Goal: Task Accomplishment & Management: Manage account settings

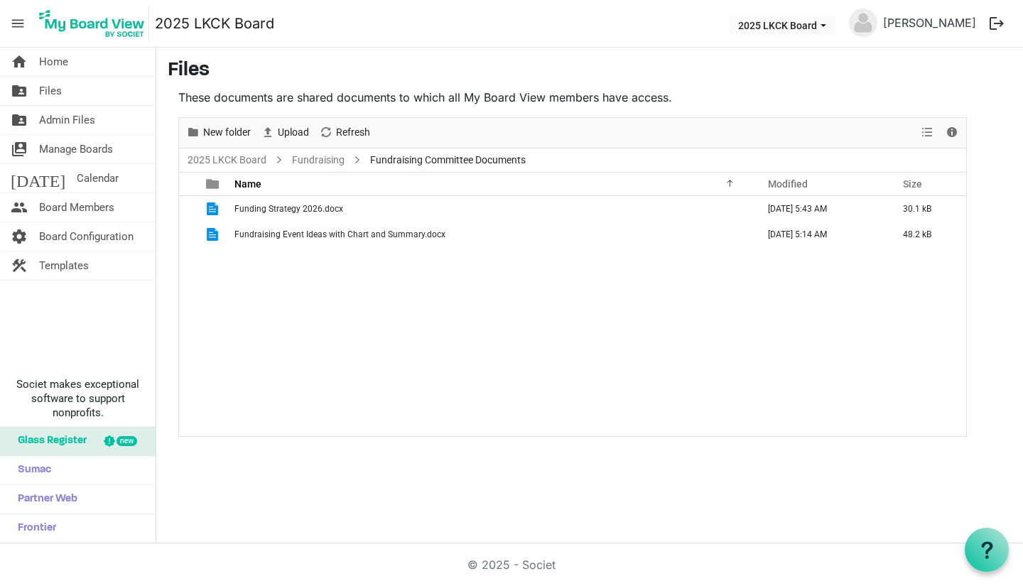
click at [85, 203] on span "Board Members" at bounding box center [76, 207] width 75 height 28
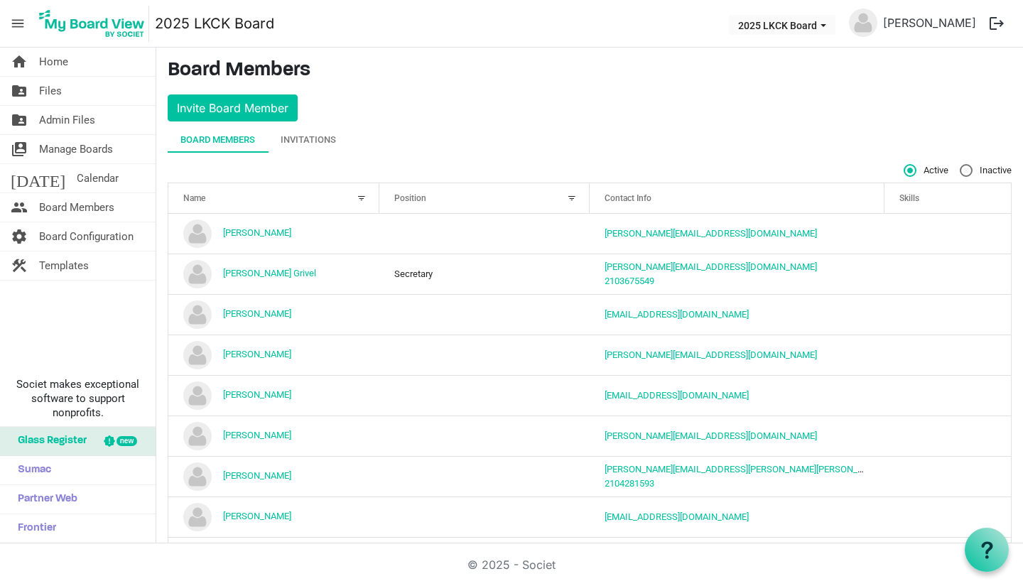
click at [318, 139] on div "Invitations" at bounding box center [308, 140] width 55 height 14
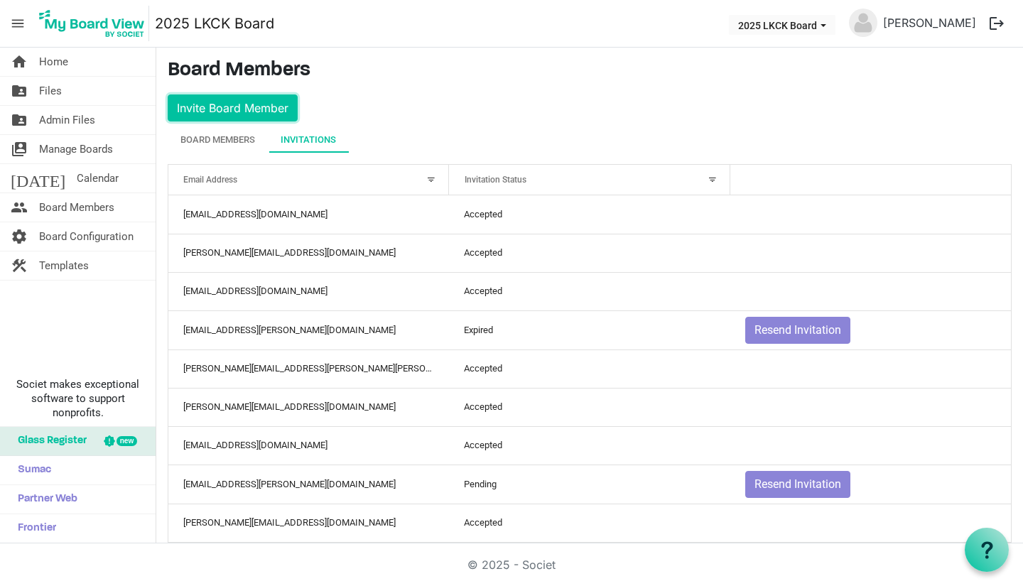
click at [246, 109] on button "Invite Board Member" at bounding box center [233, 107] width 130 height 27
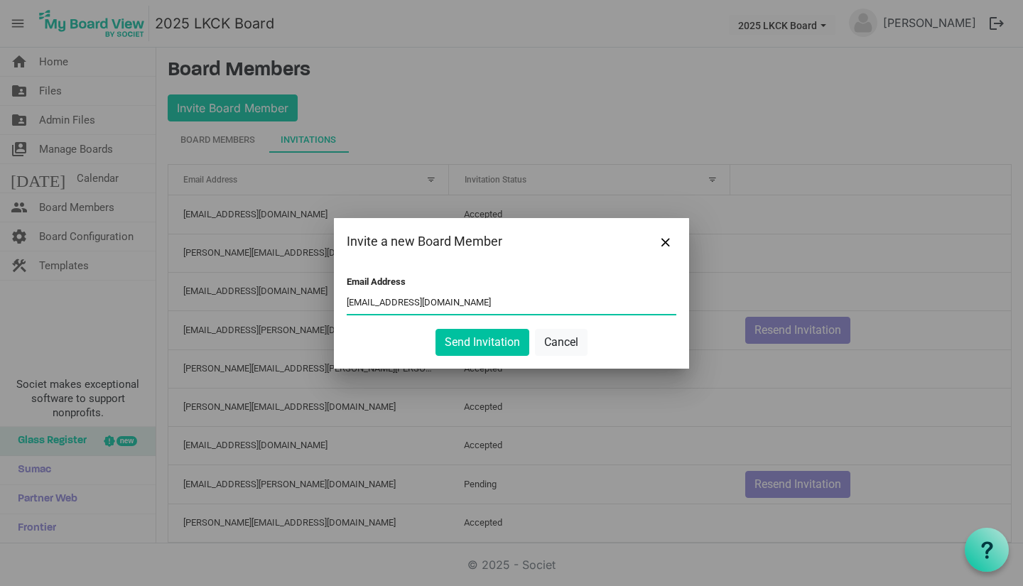
type input "chan.thompson08@gmail.com"
click at [476, 341] on button "Send Invitation" at bounding box center [482, 342] width 94 height 27
click at [479, 337] on button "Send Invitation" at bounding box center [482, 342] width 94 height 27
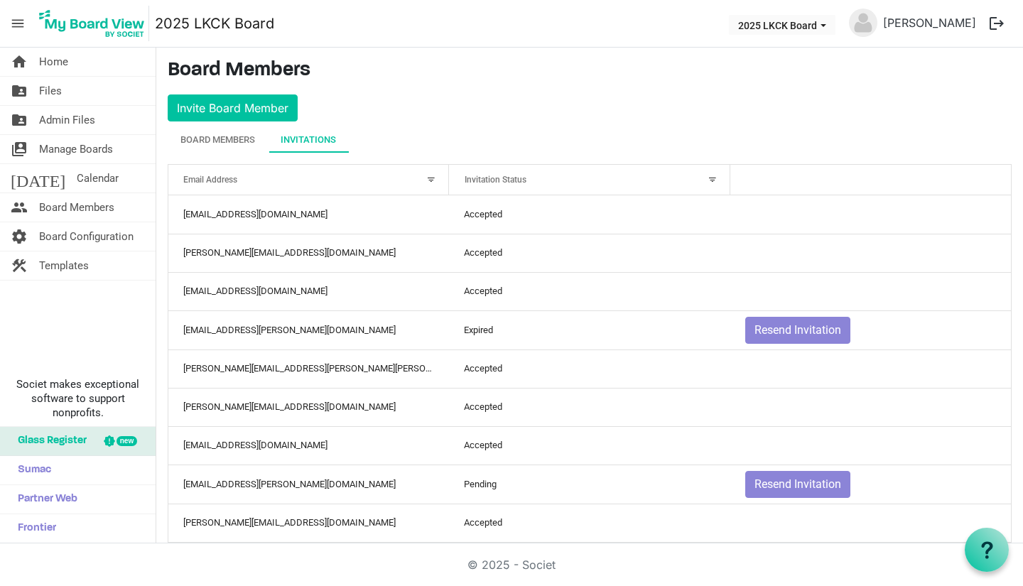
click at [65, 87] on link "folder_shared Files" at bounding box center [78, 91] width 156 height 28
click at [65, 67] on span "Home" at bounding box center [53, 62] width 29 height 28
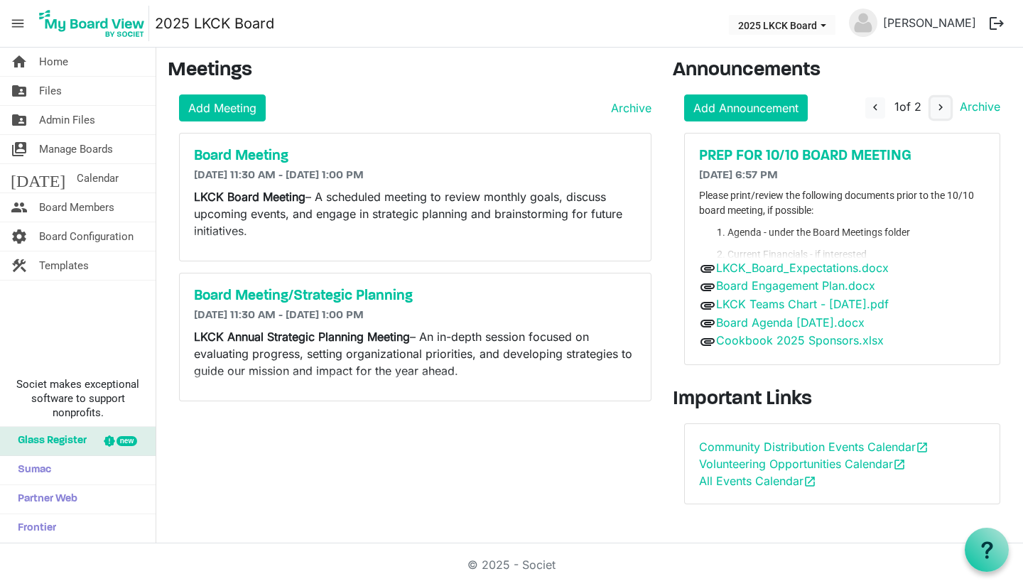
click at [935, 111] on span "navigate_next" at bounding box center [940, 107] width 13 height 13
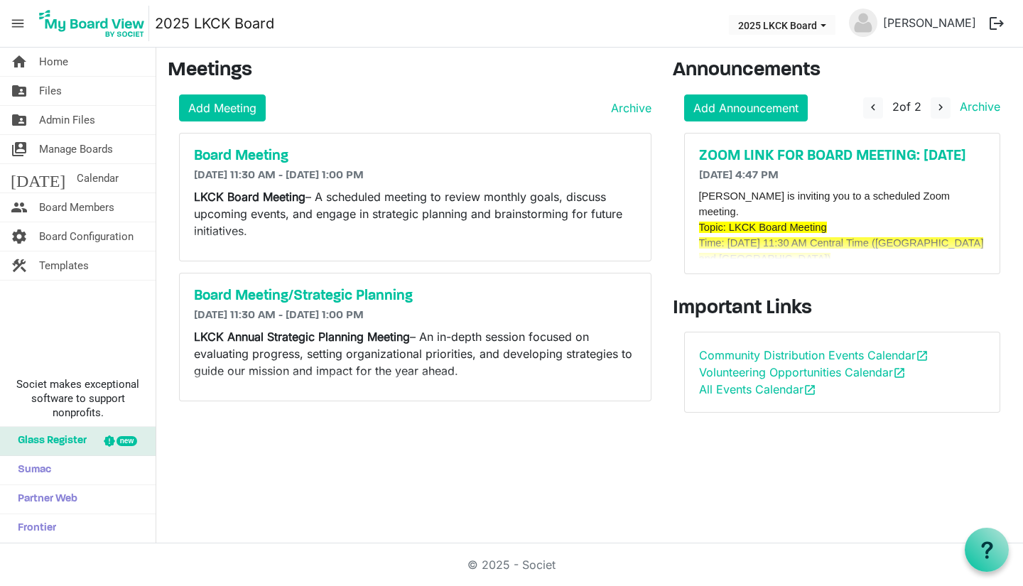
click at [1021, 241] on div "Announcements Add Announcement navigate_before 2 of 2 navigate_next Archive PRE…" at bounding box center [842, 241] width 361 height 365
click at [260, 153] on h5 "Board Meeting" at bounding box center [415, 156] width 443 height 17
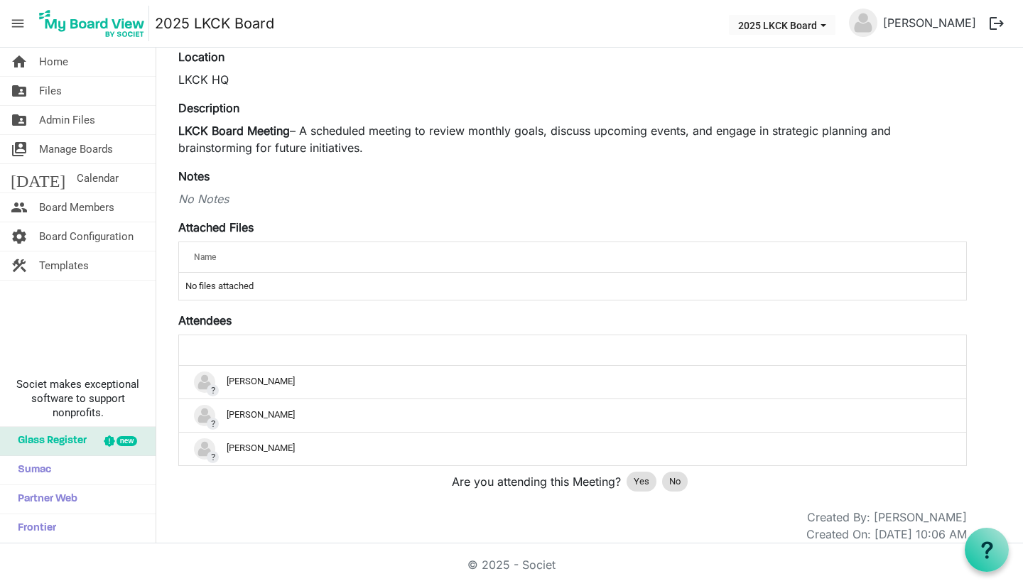
scroll to position [146, 0]
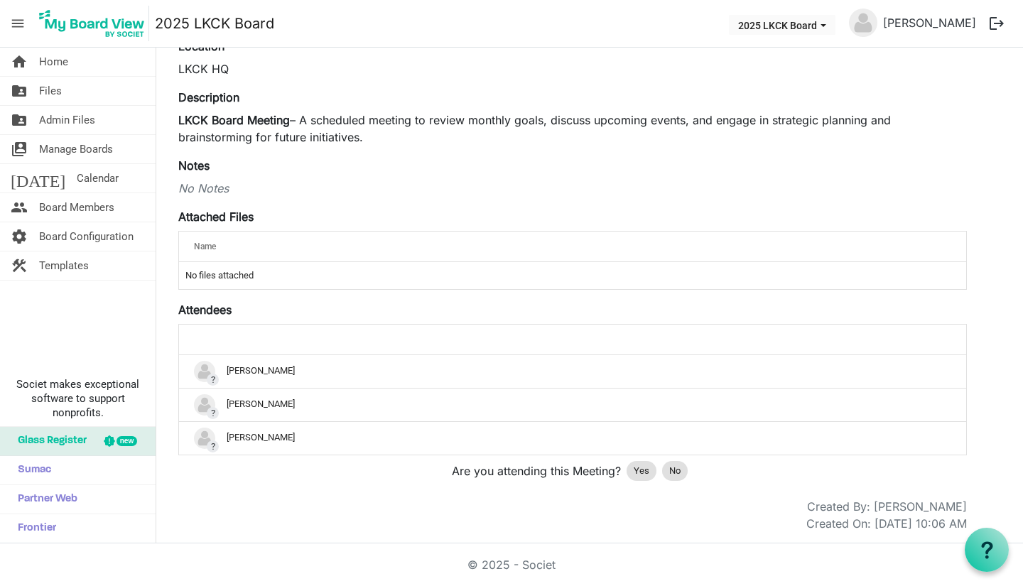
click at [646, 471] on span "Yes" at bounding box center [642, 471] width 16 height 14
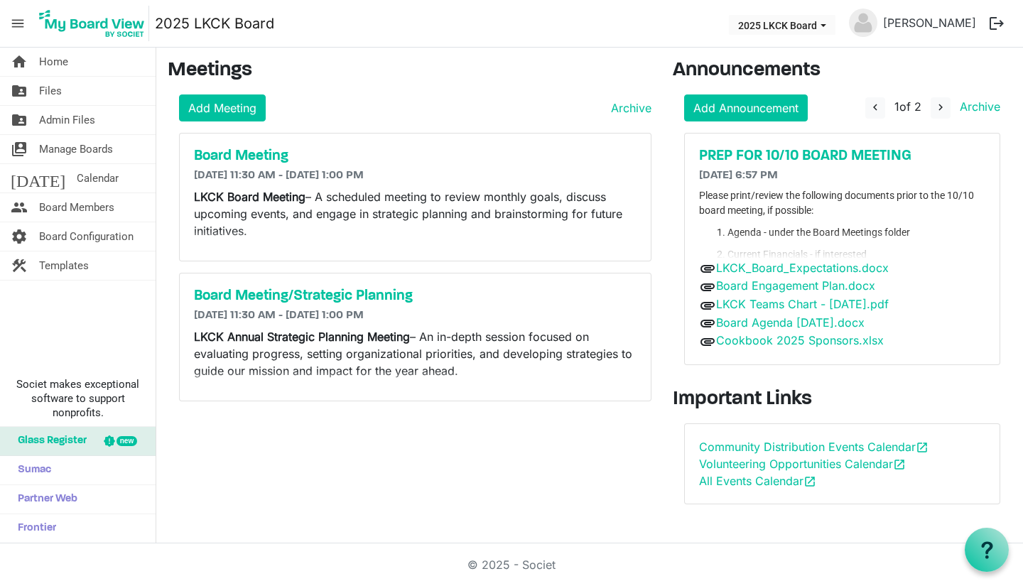
click at [238, 161] on h5 "Board Meeting" at bounding box center [415, 156] width 443 height 17
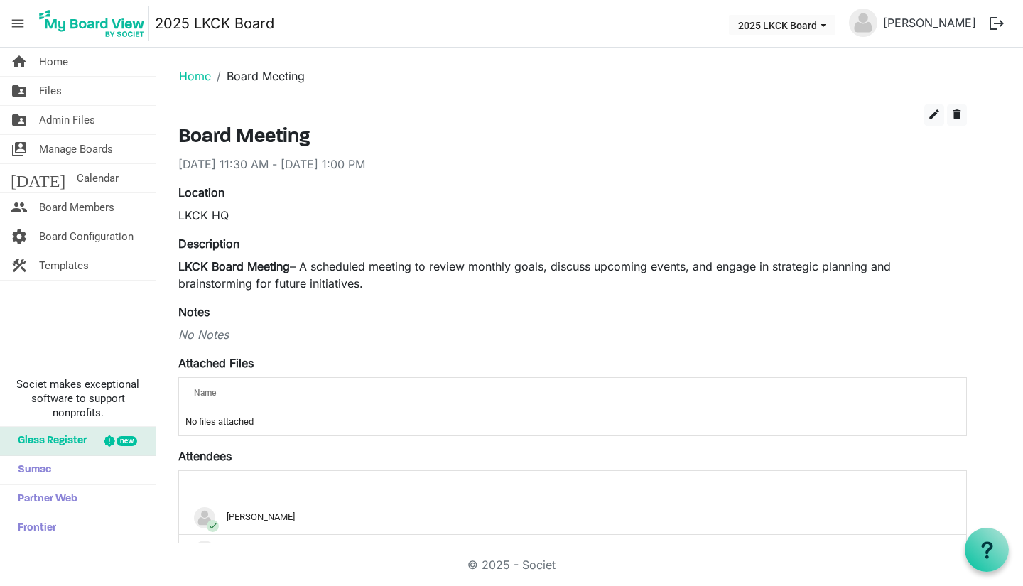
click at [34, 60] on link "home Home" at bounding box center [78, 62] width 156 height 28
